Goal: Information Seeking & Learning: Learn about a topic

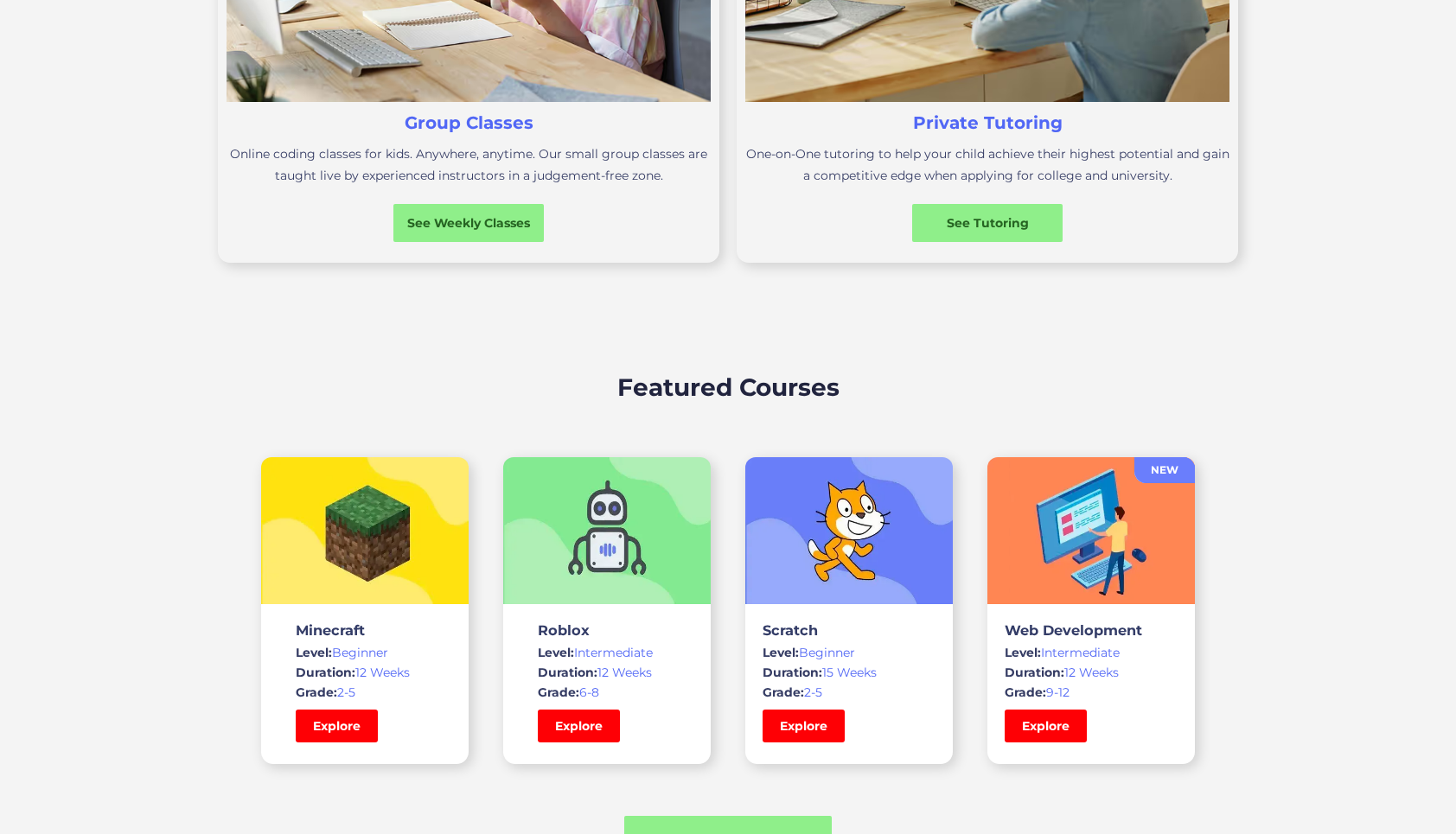
scroll to position [856, 0]
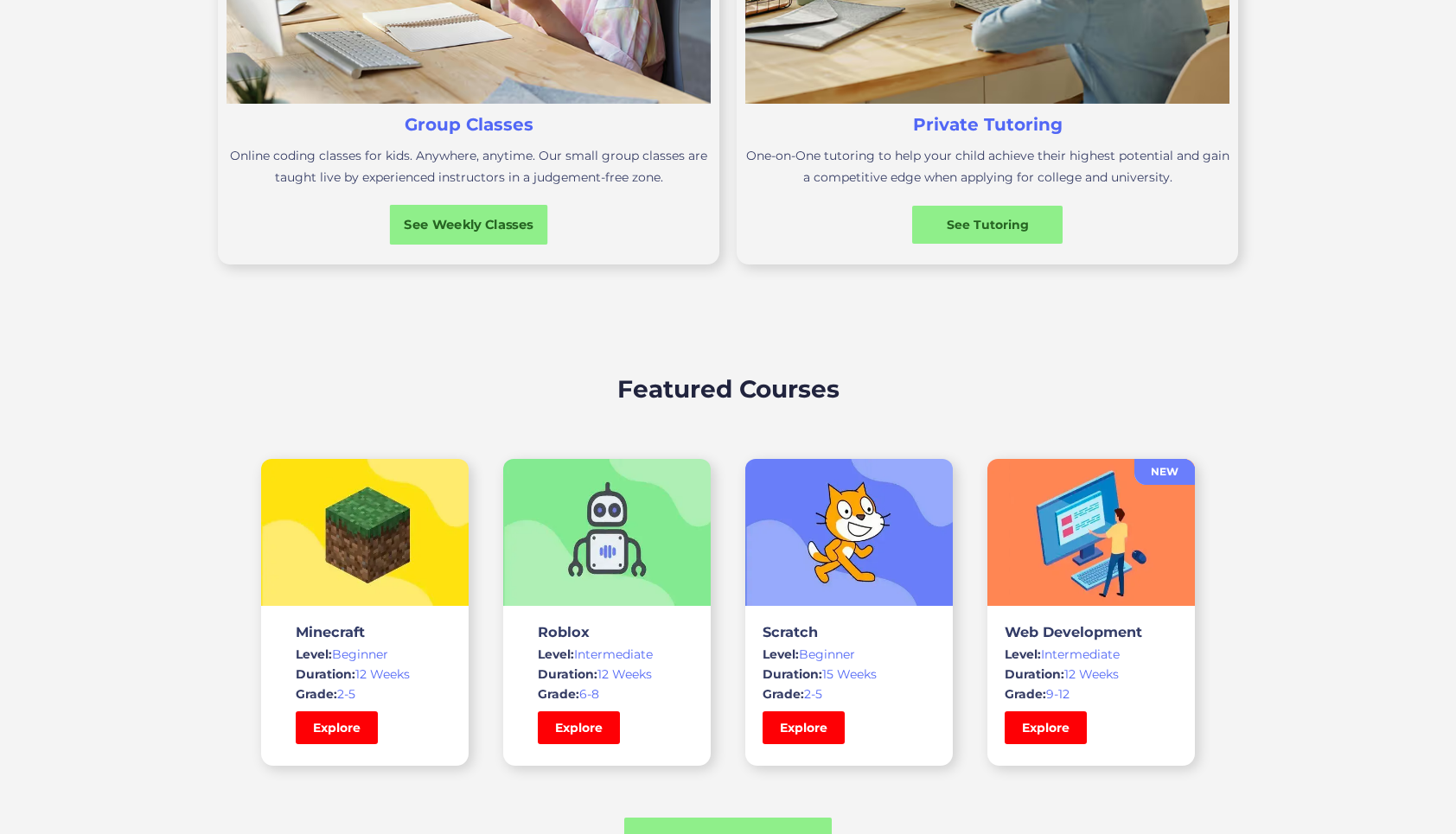
click at [452, 229] on div "See Weekly Classes" at bounding box center [469, 225] width 158 height 19
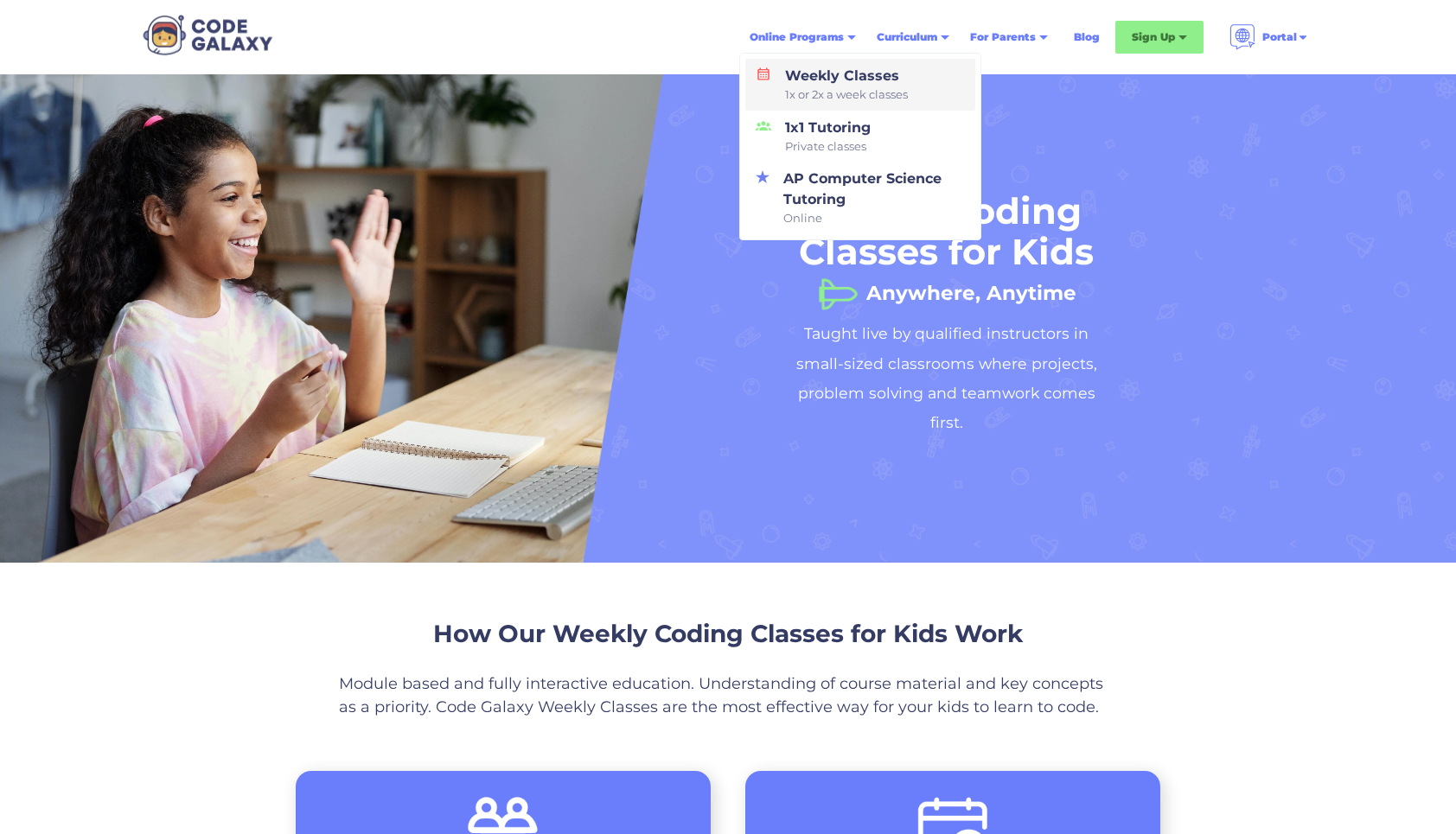
click at [828, 83] on div "Weekly Classes 1x or 2x a week classes" at bounding box center [844, 85] width 130 height 38
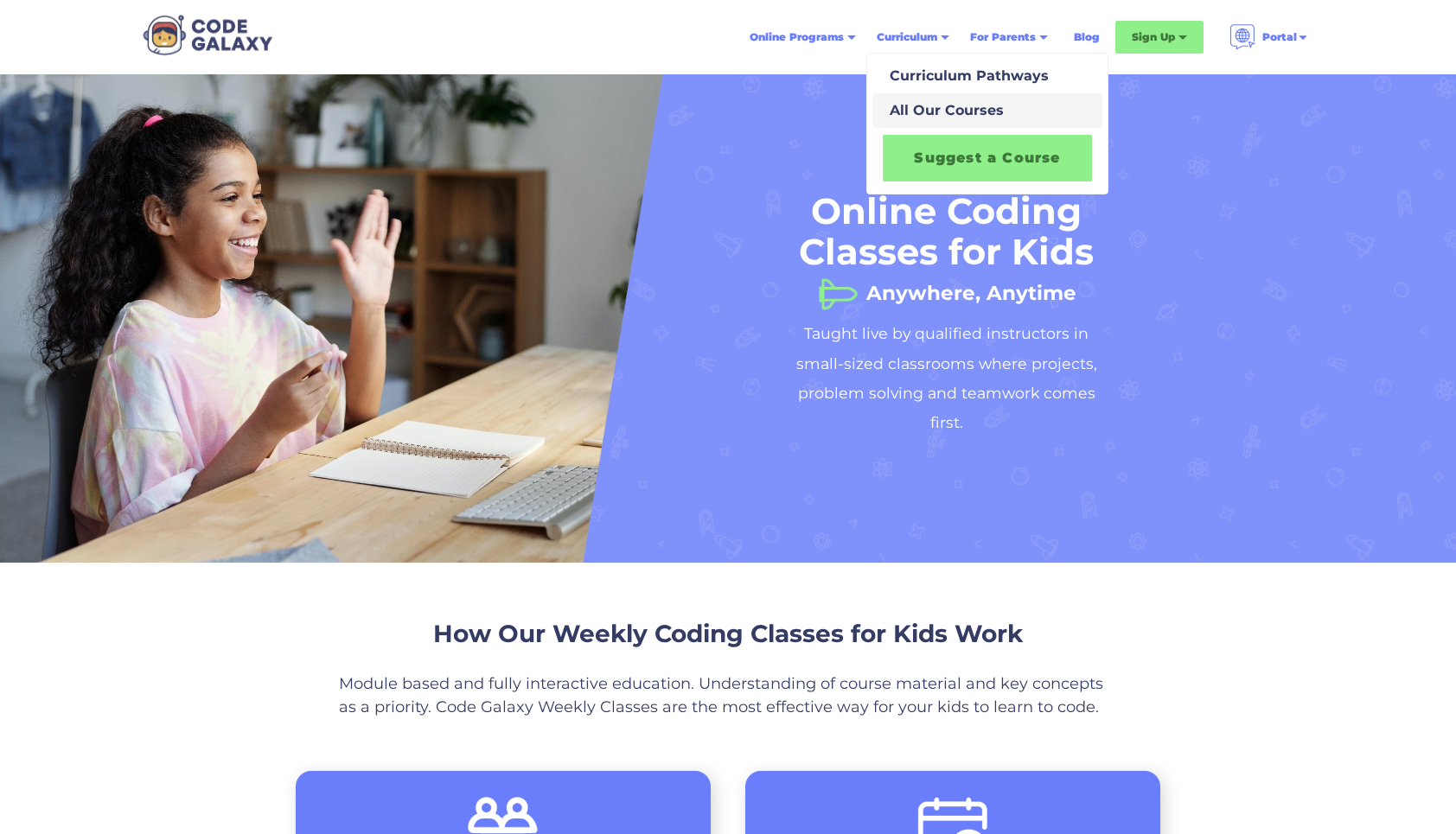
click at [947, 127] on link "All Our Courses" at bounding box center [988, 111] width 230 height 34
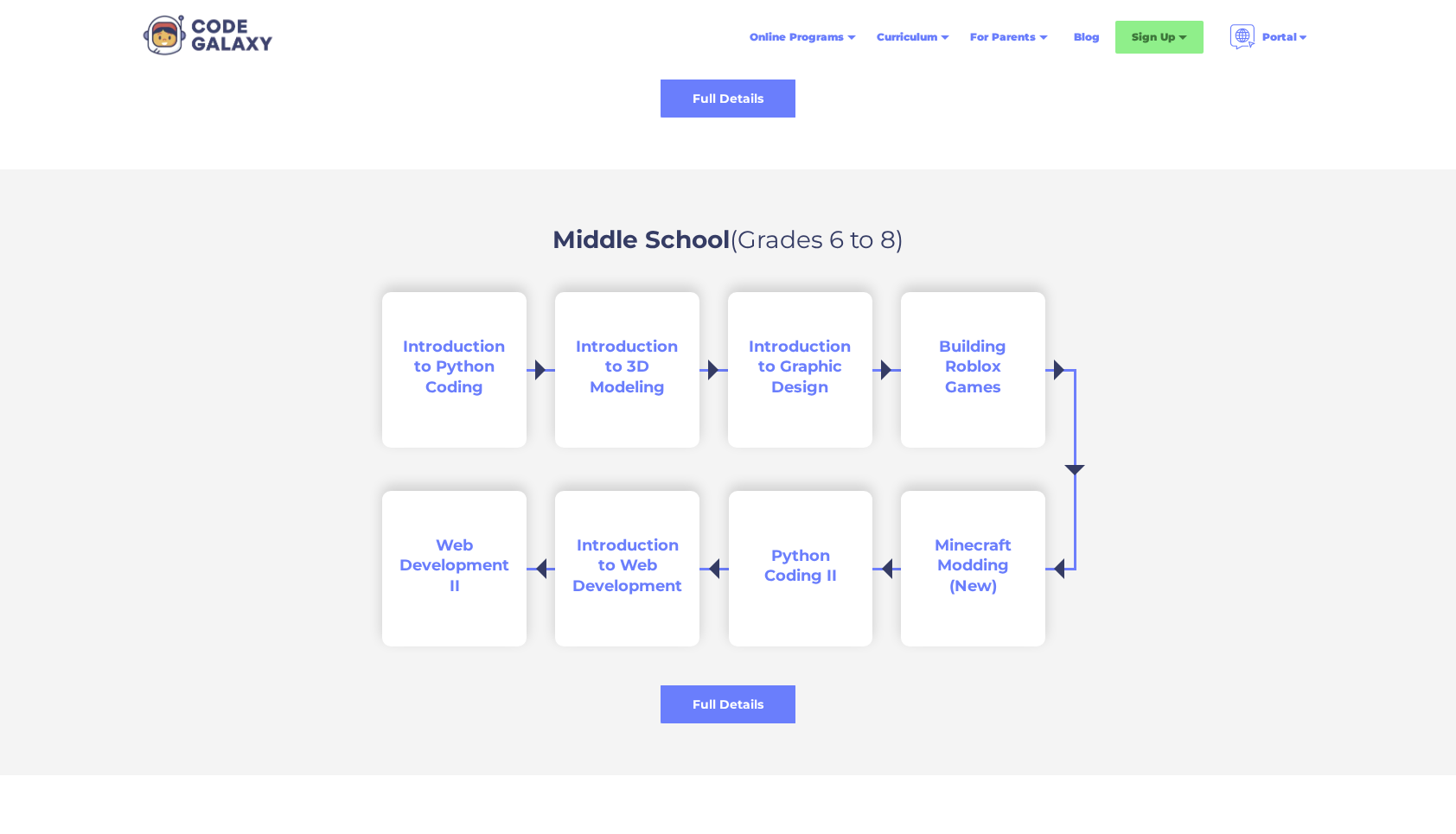
scroll to position [2359, 0]
click at [467, 366] on span "Introduction to Python Coding" at bounding box center [454, 366] width 102 height 59
